Goal: Navigation & Orientation: Understand site structure

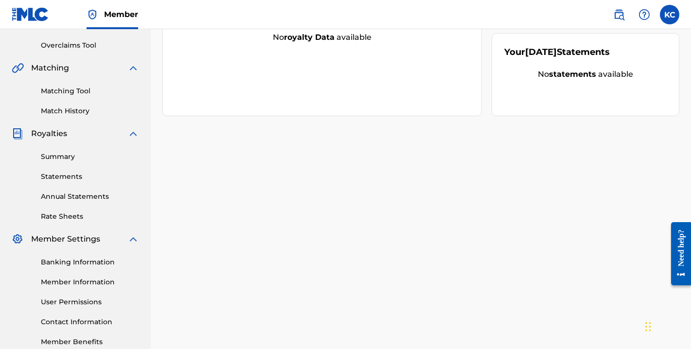
scroll to position [175, 0]
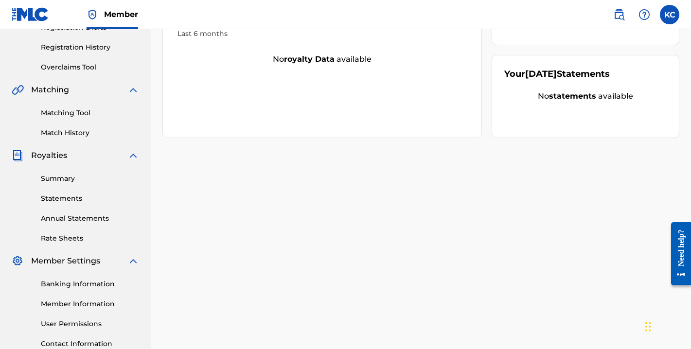
click at [83, 284] on link "Banking Information" at bounding box center [90, 284] width 98 height 10
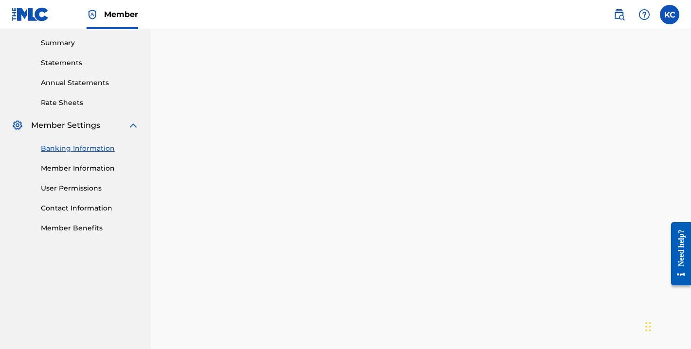
scroll to position [310, 0]
click at [690, 151] on div "Banking and Tax The Banking and Tax tab needs to be fully completed before any …" at bounding box center [421, 120] width 540 height 752
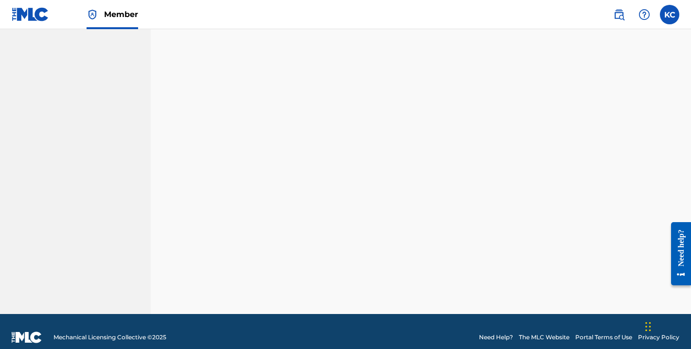
scroll to position [254, 0]
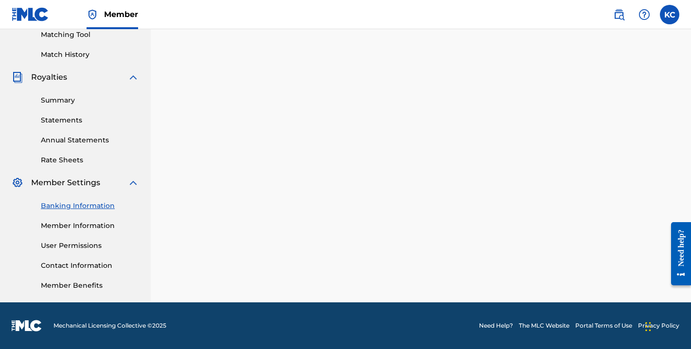
click at [74, 266] on link "Contact Information" at bounding box center [90, 266] width 98 height 10
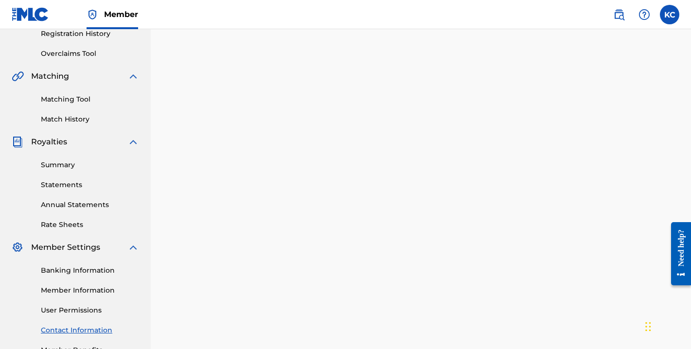
scroll to position [254, 0]
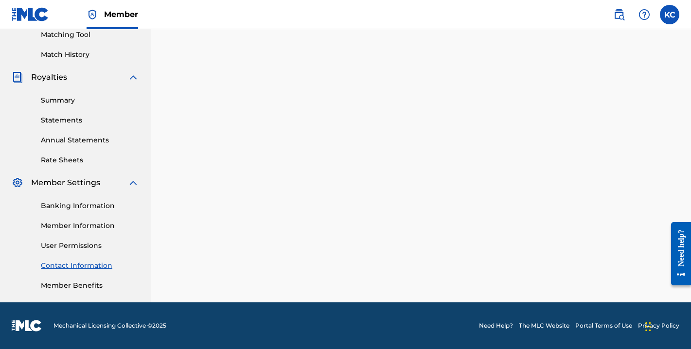
click at [78, 224] on link "Member Information" at bounding box center [90, 226] width 98 height 10
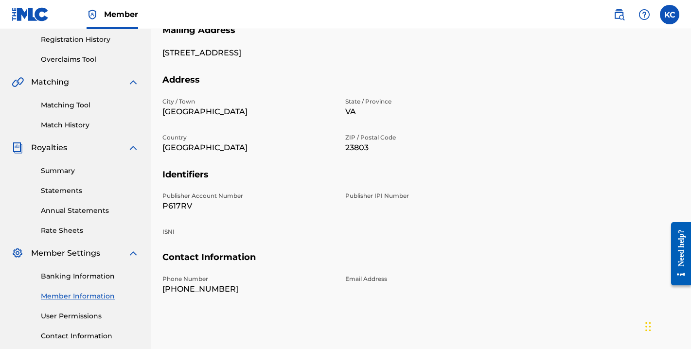
scroll to position [184, 0]
click at [59, 171] on link "Summary" at bounding box center [90, 170] width 98 height 10
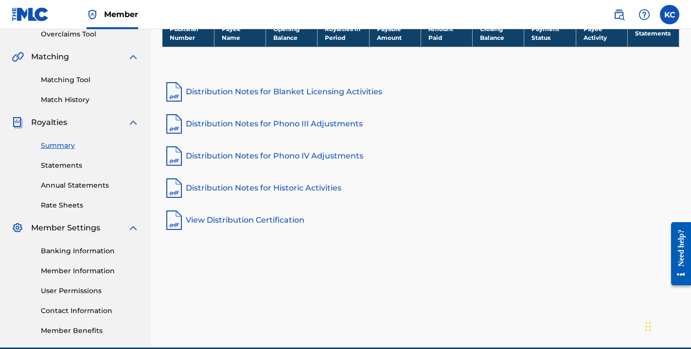
scroll to position [225, 0]
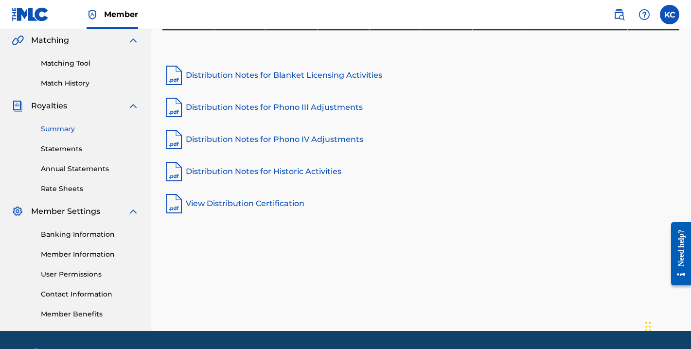
click at [61, 150] on link "Statements" at bounding box center [90, 149] width 98 height 10
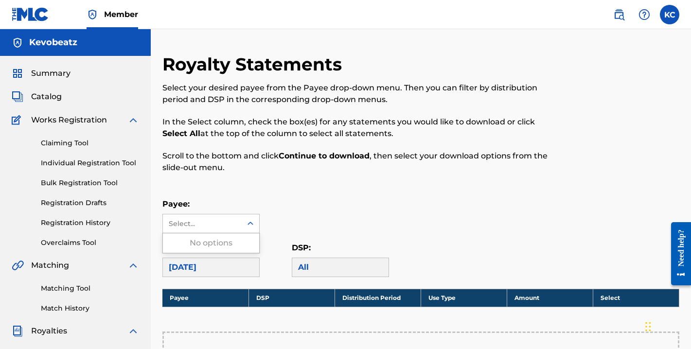
click at [251, 222] on icon at bounding box center [250, 224] width 10 height 10
click at [321, 205] on div "Payee: Select..." at bounding box center [420, 215] width 517 height 35
click at [54, 73] on span "Summary" at bounding box center [50, 74] width 39 height 12
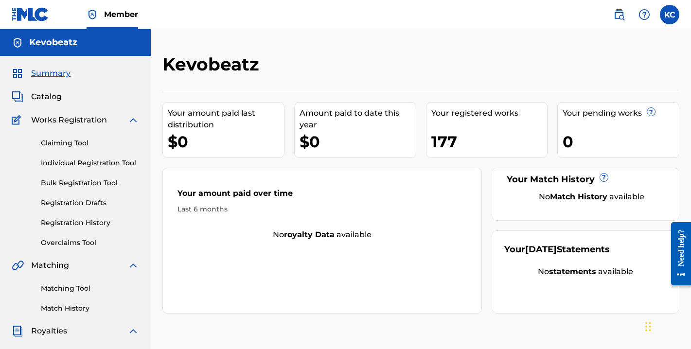
click at [47, 96] on span "Catalog" at bounding box center [46, 97] width 31 height 12
